Goal: Entertainment & Leisure: Consume media (video, audio)

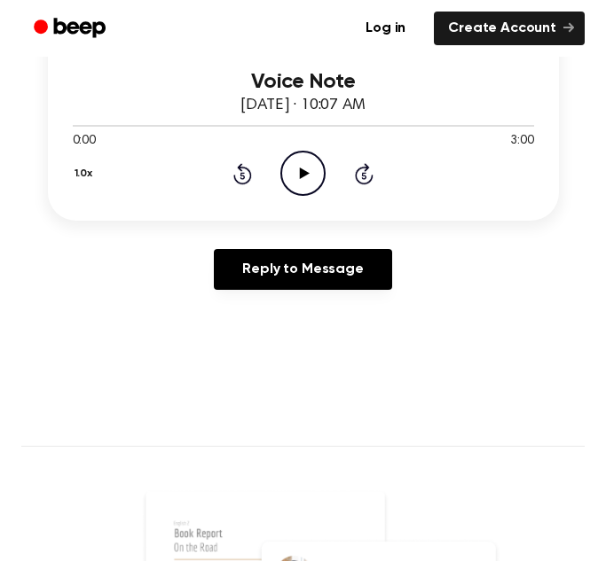
scroll to position [436, 0]
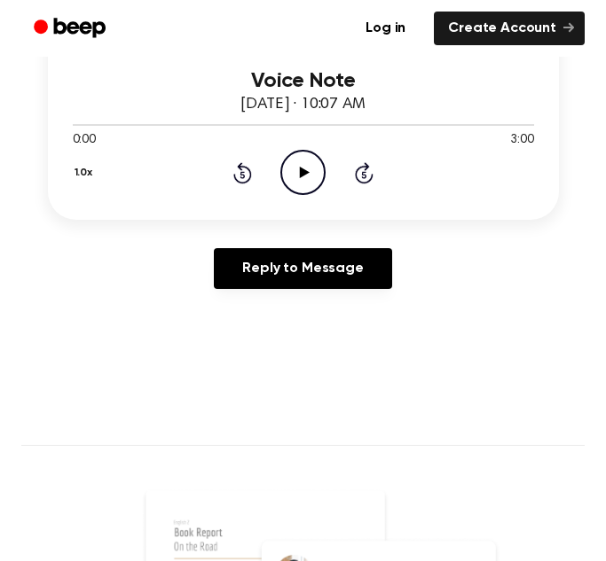
click at [296, 157] on icon "Play Audio" at bounding box center [302, 172] width 45 height 45
click at [296, 157] on icon "Pause Audio" at bounding box center [302, 172] width 45 height 45
click at [296, 157] on icon "Play Audio" at bounding box center [302, 172] width 45 height 45
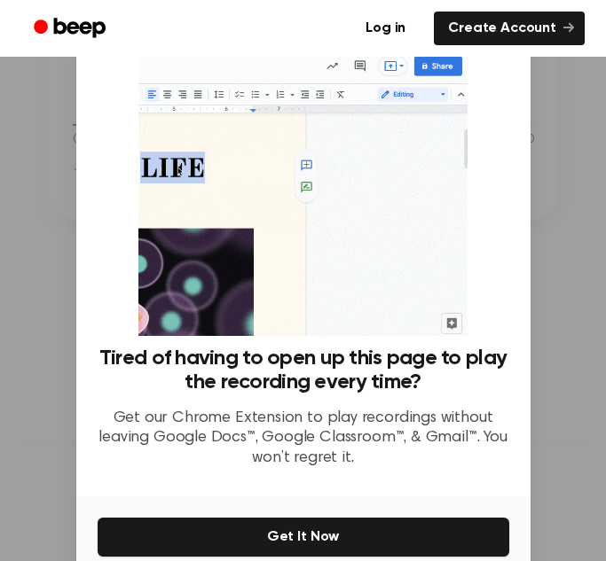
click at [537, 226] on div at bounding box center [303, 280] width 606 height 561
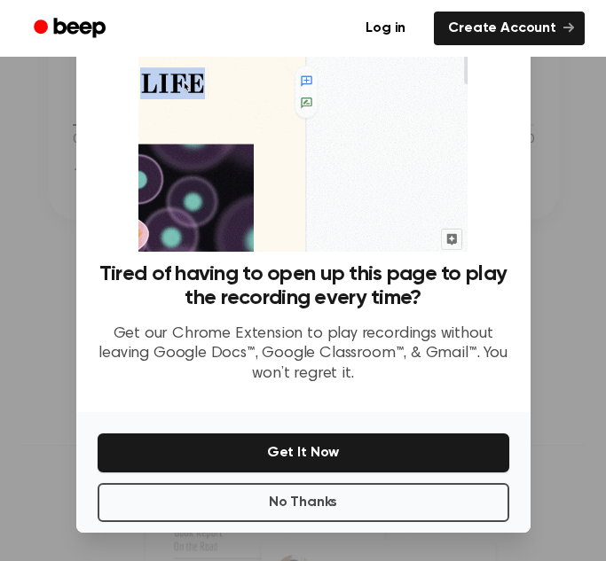
scroll to position [61, 0]
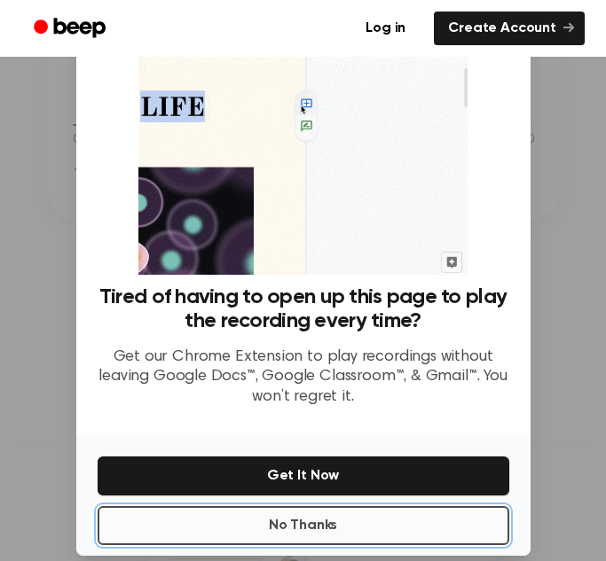
click at [226, 532] on button "No Thanks" at bounding box center [304, 525] width 412 height 39
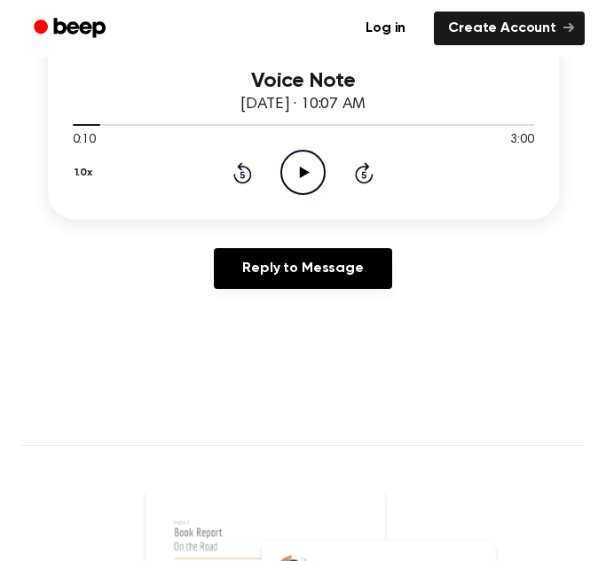
click at [286, 185] on icon "Play Audio" at bounding box center [302, 172] width 45 height 45
click at [286, 185] on icon "Pause Audio" at bounding box center [302, 172] width 45 height 45
click at [286, 185] on icon "Play Audio" at bounding box center [302, 172] width 45 height 45
click at [286, 185] on icon "Pause Audio" at bounding box center [302, 172] width 45 height 45
click at [286, 185] on icon "Play Audio" at bounding box center [302, 172] width 45 height 45
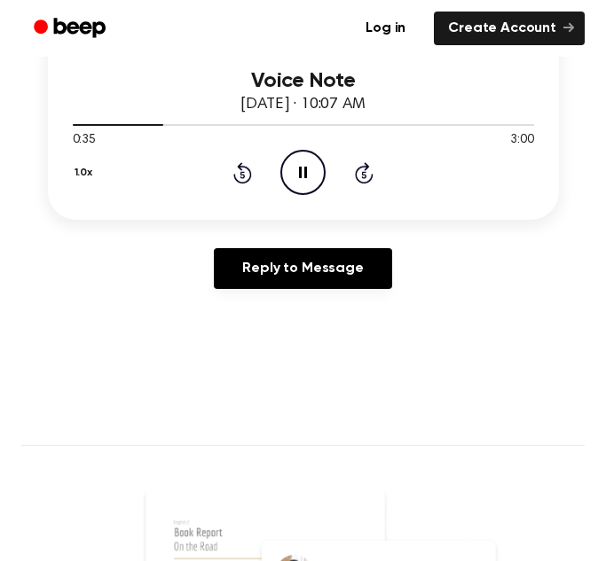
click at [286, 185] on icon "Pause Audio" at bounding box center [302, 172] width 45 height 45
click at [310, 184] on icon "Play Audio" at bounding box center [302, 172] width 45 height 45
click at [305, 176] on icon at bounding box center [303, 173] width 8 height 12
click at [305, 176] on icon "Play Audio" at bounding box center [302, 172] width 45 height 45
click at [305, 176] on icon at bounding box center [303, 173] width 8 height 12
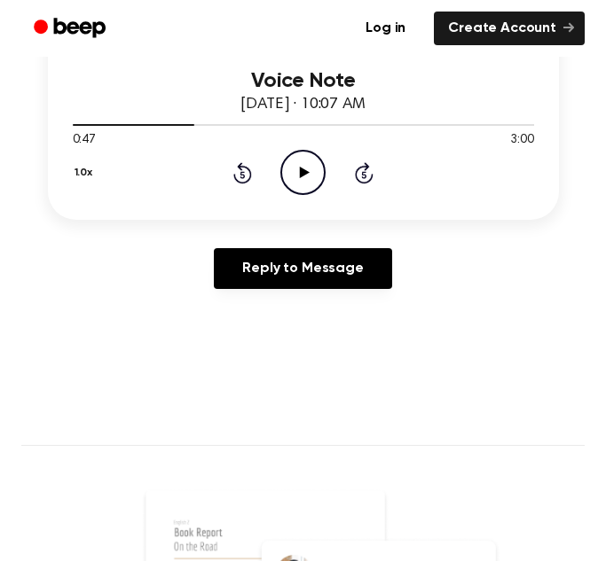
click at [305, 176] on icon "Play Audio" at bounding box center [302, 172] width 45 height 45
click at [305, 176] on icon at bounding box center [303, 173] width 8 height 12
click at [305, 176] on icon "Play Audio" at bounding box center [302, 172] width 45 height 45
click at [295, 161] on icon "Pause Audio" at bounding box center [302, 172] width 45 height 45
click at [295, 161] on icon "Play Audio" at bounding box center [302, 172] width 45 height 45
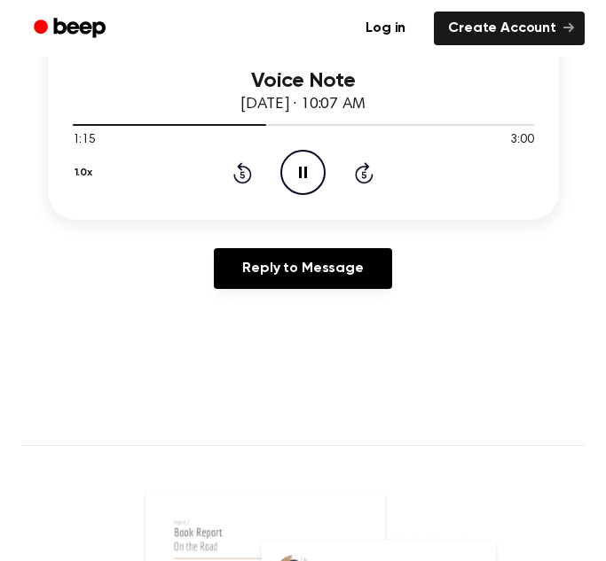
click at [295, 161] on icon "Pause Audio" at bounding box center [302, 172] width 45 height 45
click at [295, 161] on icon "Play Audio" at bounding box center [302, 172] width 45 height 45
click at [295, 161] on icon "Pause Audio" at bounding box center [302, 172] width 45 height 45
click at [295, 161] on icon "Play Audio" at bounding box center [302, 172] width 45 height 45
click at [297, 159] on icon "Pause Audio" at bounding box center [302, 172] width 45 height 45
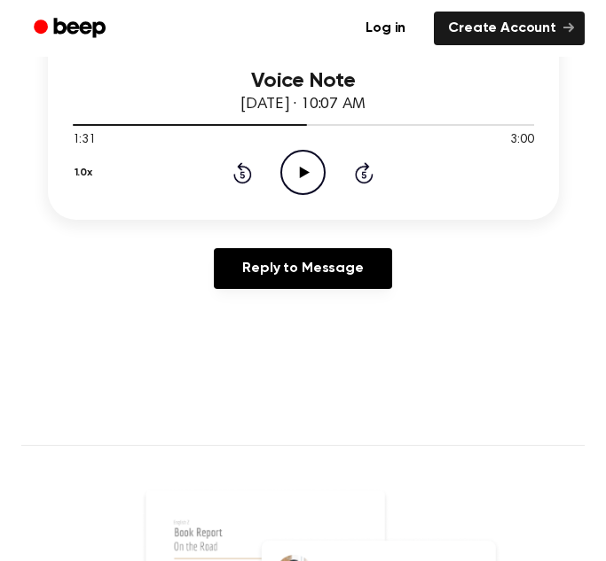
click at [297, 159] on icon "Play Audio" at bounding box center [302, 172] width 45 height 45
click at [253, 176] on div "1.0x Rewind 5 seconds Pause Audio Skip 5 seconds" at bounding box center [303, 172] width 461 height 45
click at [244, 174] on icon "Rewind 5 seconds" at bounding box center [242, 172] width 20 height 23
click at [321, 175] on icon "Pause Audio" at bounding box center [302, 172] width 45 height 45
click at [321, 175] on icon "Play Audio" at bounding box center [302, 172] width 45 height 45
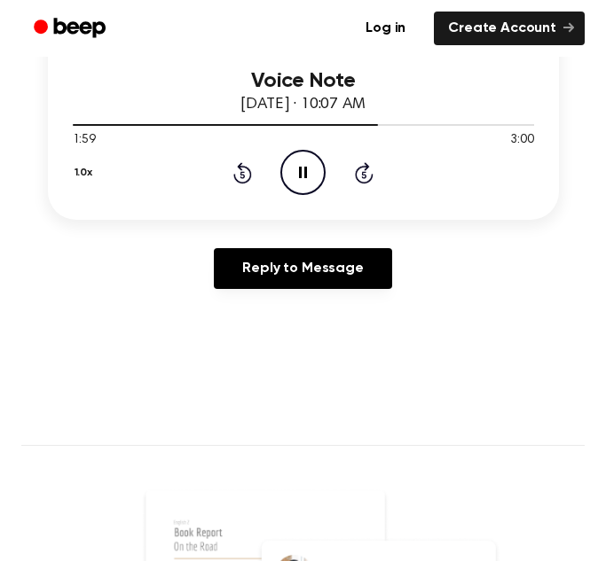
click at [311, 156] on icon "Pause Audio" at bounding box center [302, 172] width 45 height 45
click at [311, 156] on icon "Play Audio" at bounding box center [302, 172] width 45 height 45
click at [311, 156] on icon "Pause Audio" at bounding box center [302, 172] width 45 height 45
click at [310, 181] on icon "Play Audio" at bounding box center [302, 172] width 45 height 45
click at [310, 181] on icon "Pause Audio" at bounding box center [302, 172] width 45 height 45
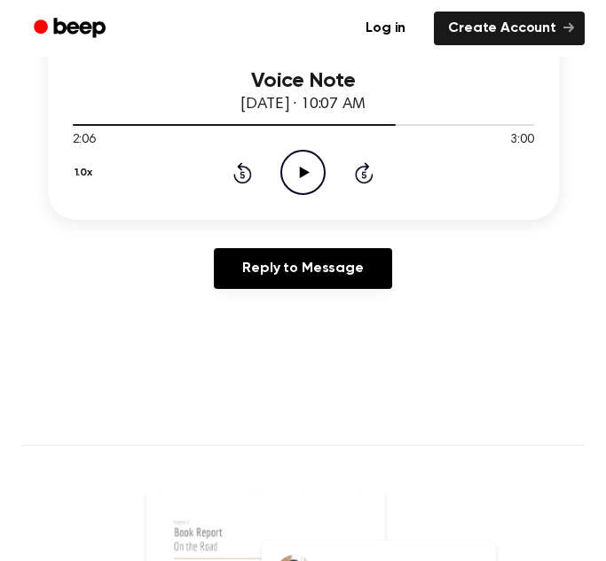
click at [310, 181] on icon "Play Audio" at bounding box center [302, 172] width 45 height 45
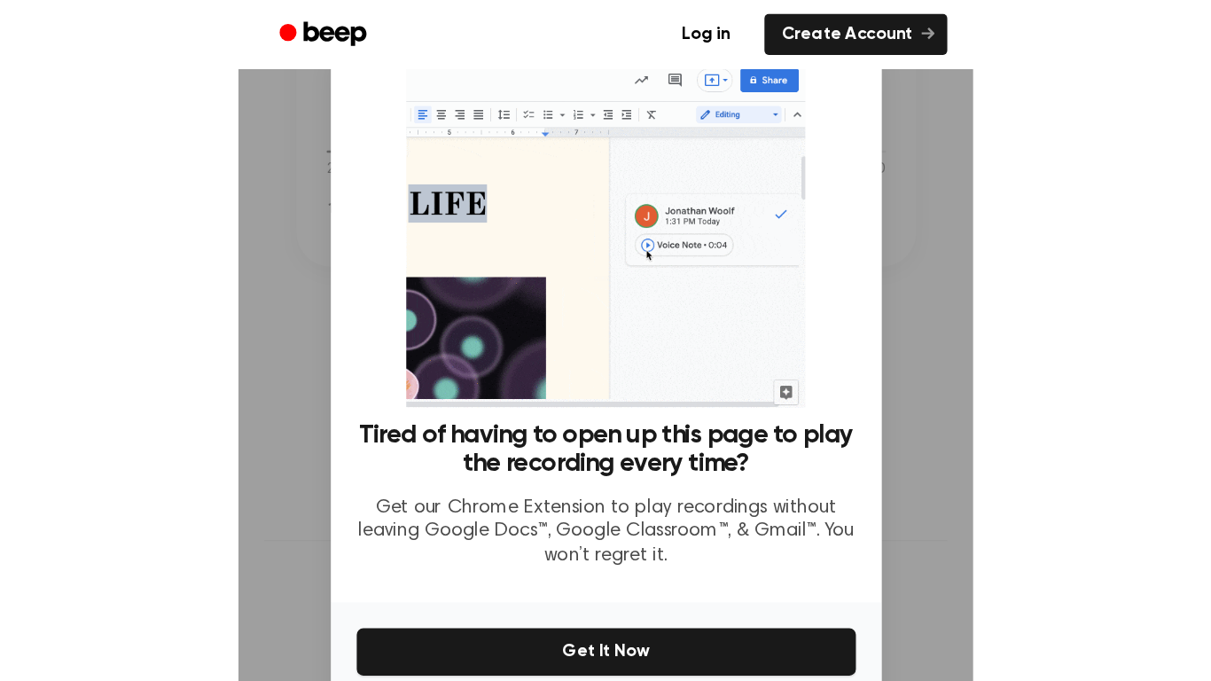
scroll to position [84, 0]
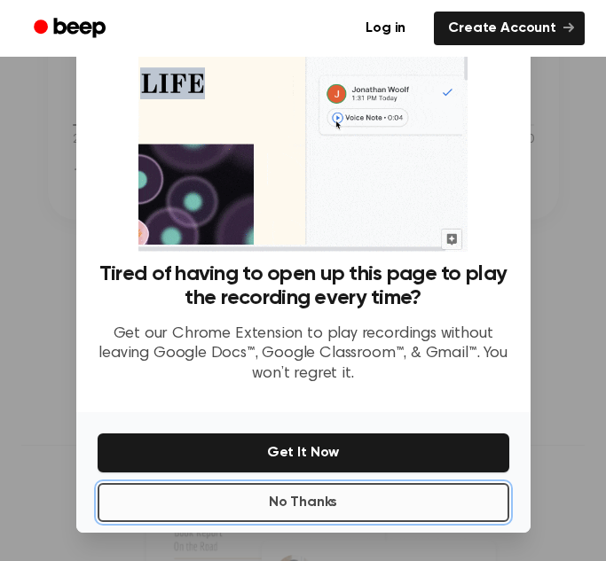
click at [327, 498] on button "No Thanks" at bounding box center [304, 502] width 412 height 39
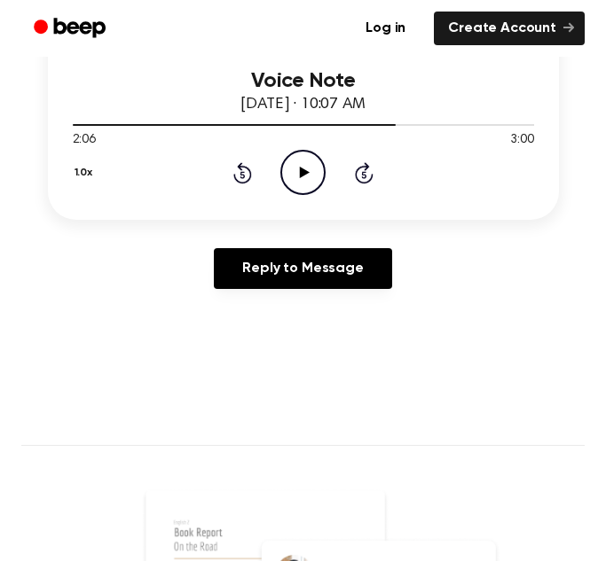
click at [305, 182] on icon "Play Audio" at bounding box center [302, 172] width 45 height 45
click at [305, 182] on icon "Pause Audio" at bounding box center [302, 172] width 45 height 45
click at [305, 182] on icon "Play Audio" at bounding box center [302, 172] width 45 height 45
click at [305, 182] on icon "Pause Audio" at bounding box center [302, 172] width 45 height 45
click at [305, 182] on icon "Play Audio" at bounding box center [302, 172] width 45 height 45
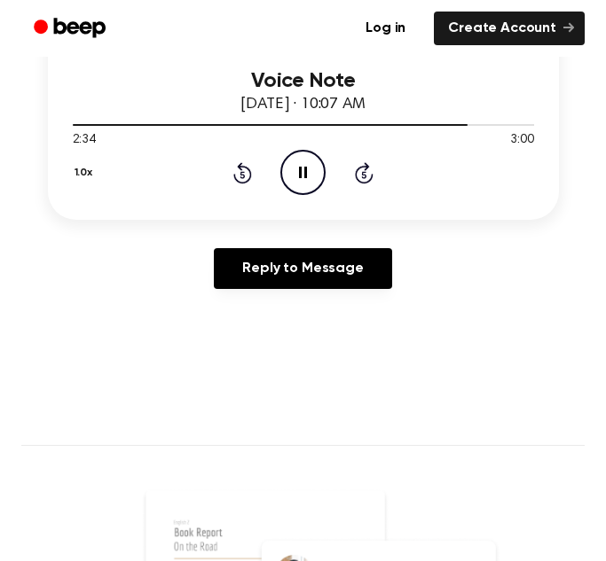
click at [305, 182] on icon "Pause Audio" at bounding box center [302, 172] width 45 height 45
click at [305, 182] on icon "Play Audio" at bounding box center [302, 172] width 45 height 45
click at [314, 166] on icon "Pause Audio" at bounding box center [302, 172] width 45 height 45
click at [314, 166] on icon "Play Audio" at bounding box center [302, 172] width 45 height 45
click at [314, 166] on icon "Pause Audio" at bounding box center [302, 172] width 45 height 45
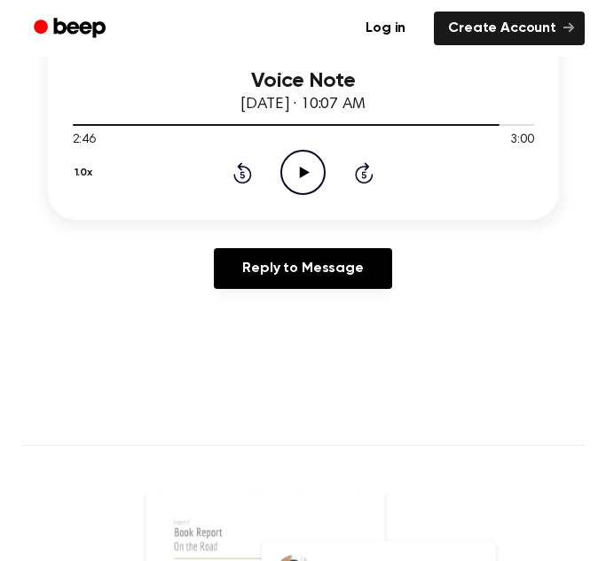
click at [314, 166] on icon "Play Audio" at bounding box center [302, 172] width 45 height 45
click at [314, 166] on icon "Pause Audio" at bounding box center [302, 172] width 45 height 45
click at [314, 166] on icon "Play Audio" at bounding box center [302, 172] width 45 height 45
